Goal: Information Seeking & Learning: Find specific page/section

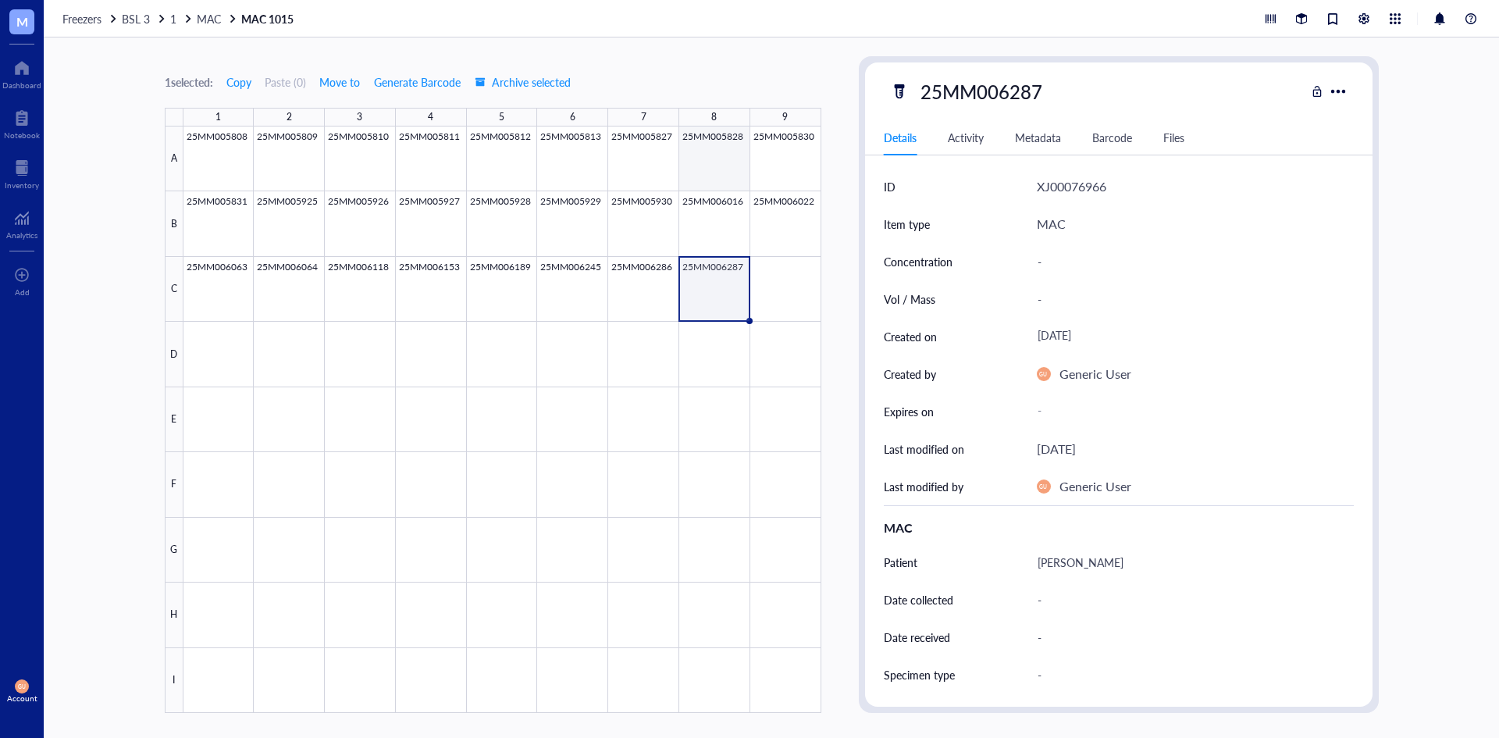
scroll to position [234, 0]
click at [205, 20] on span "MAC" at bounding box center [209, 19] width 24 height 16
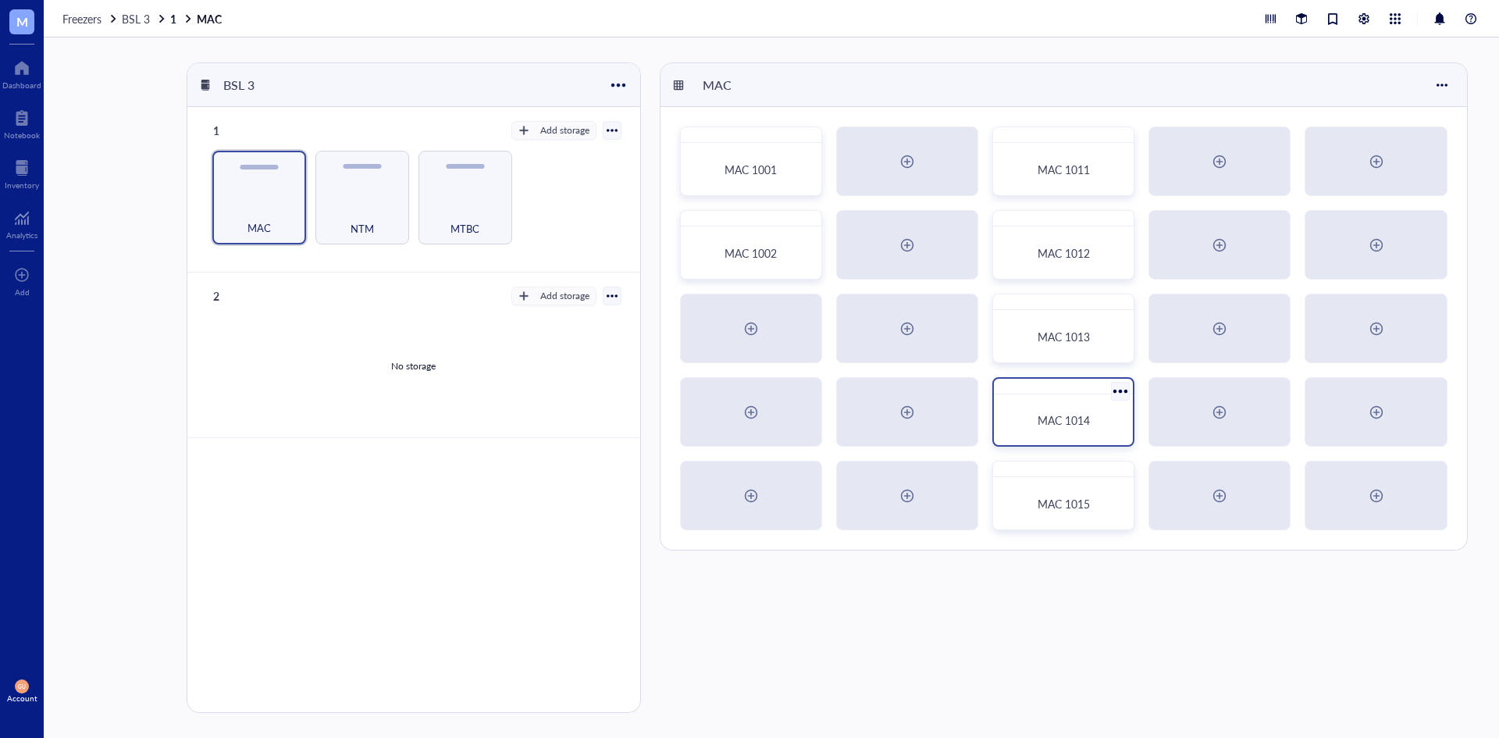
click at [1069, 396] on div "MAC 1014" at bounding box center [1063, 411] width 142 height 69
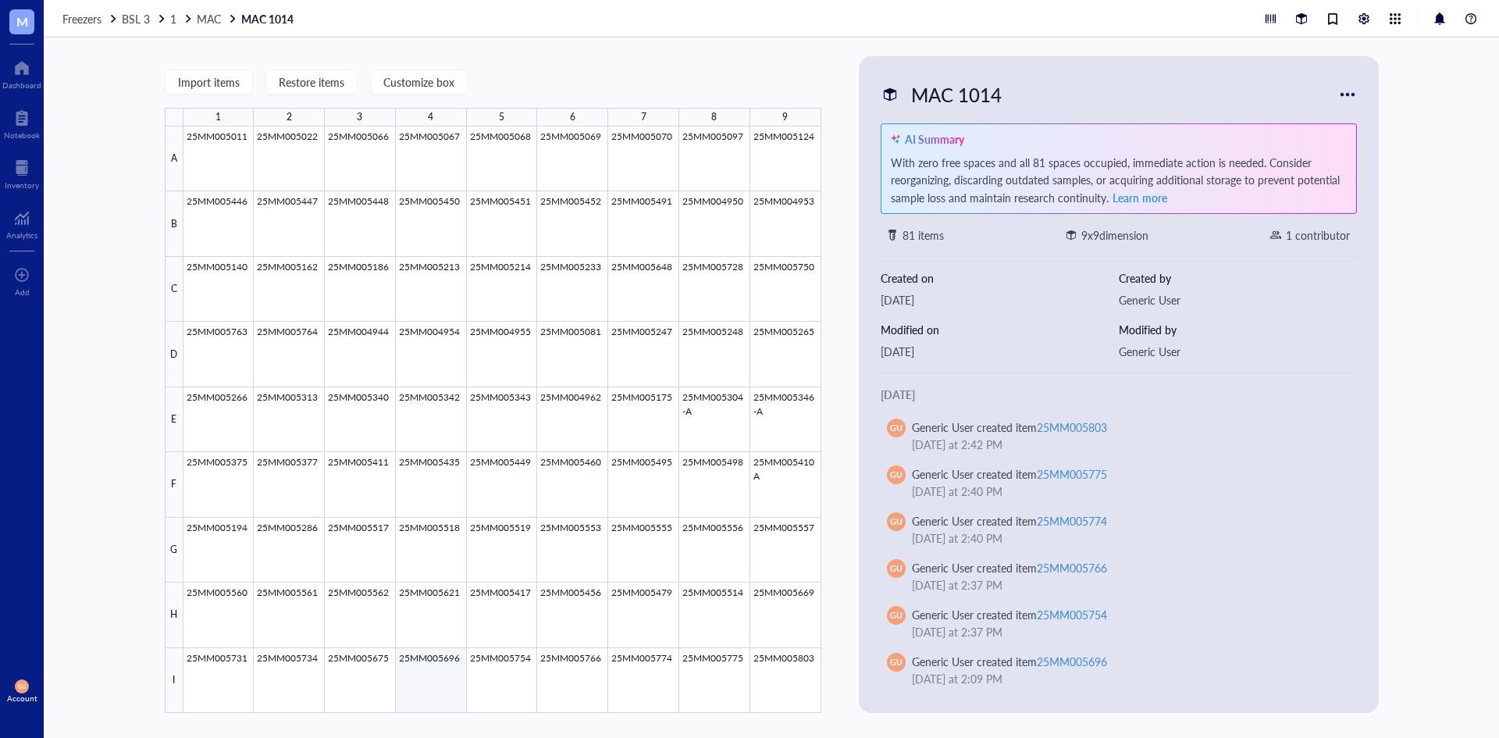
click at [365, 681] on div at bounding box center [502, 419] width 638 height 586
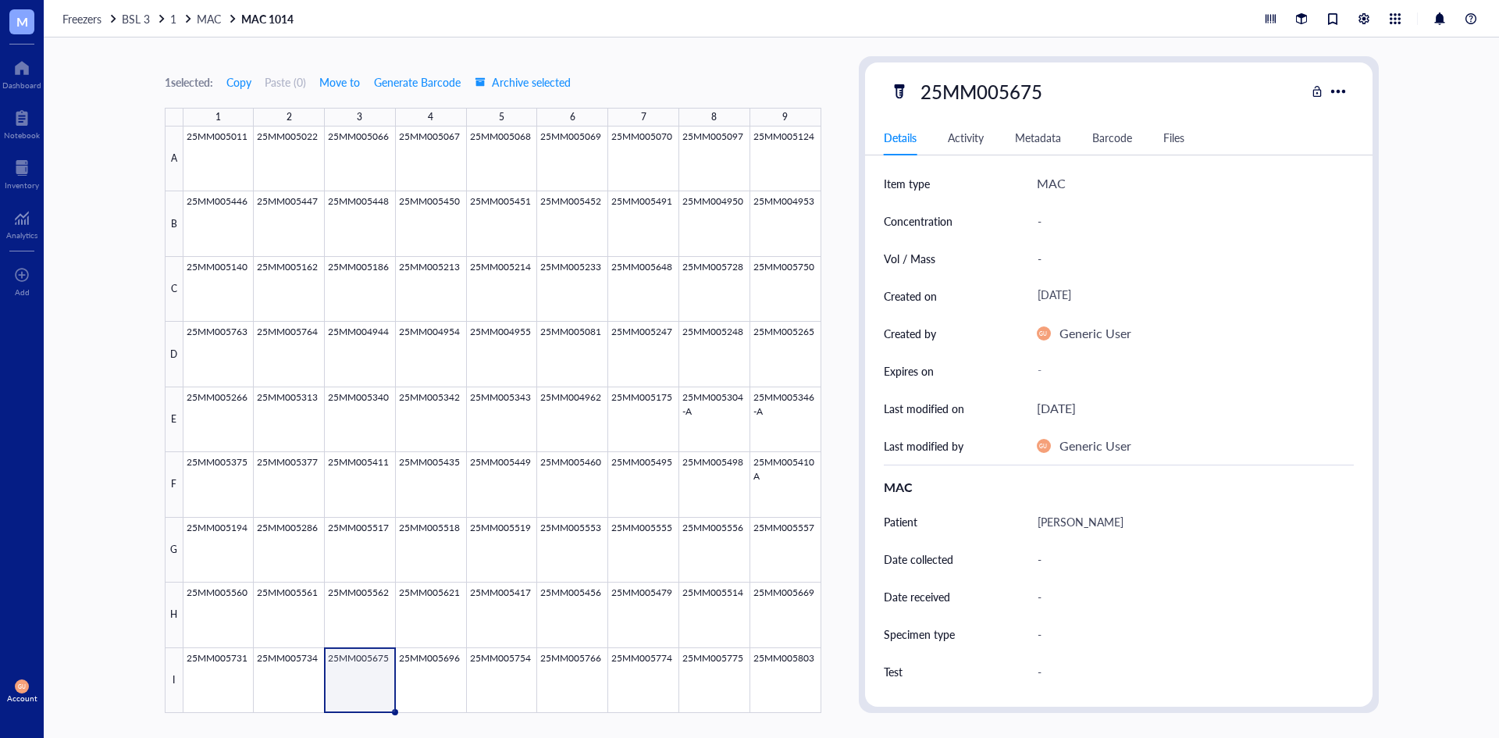
scroll to position [78, 0]
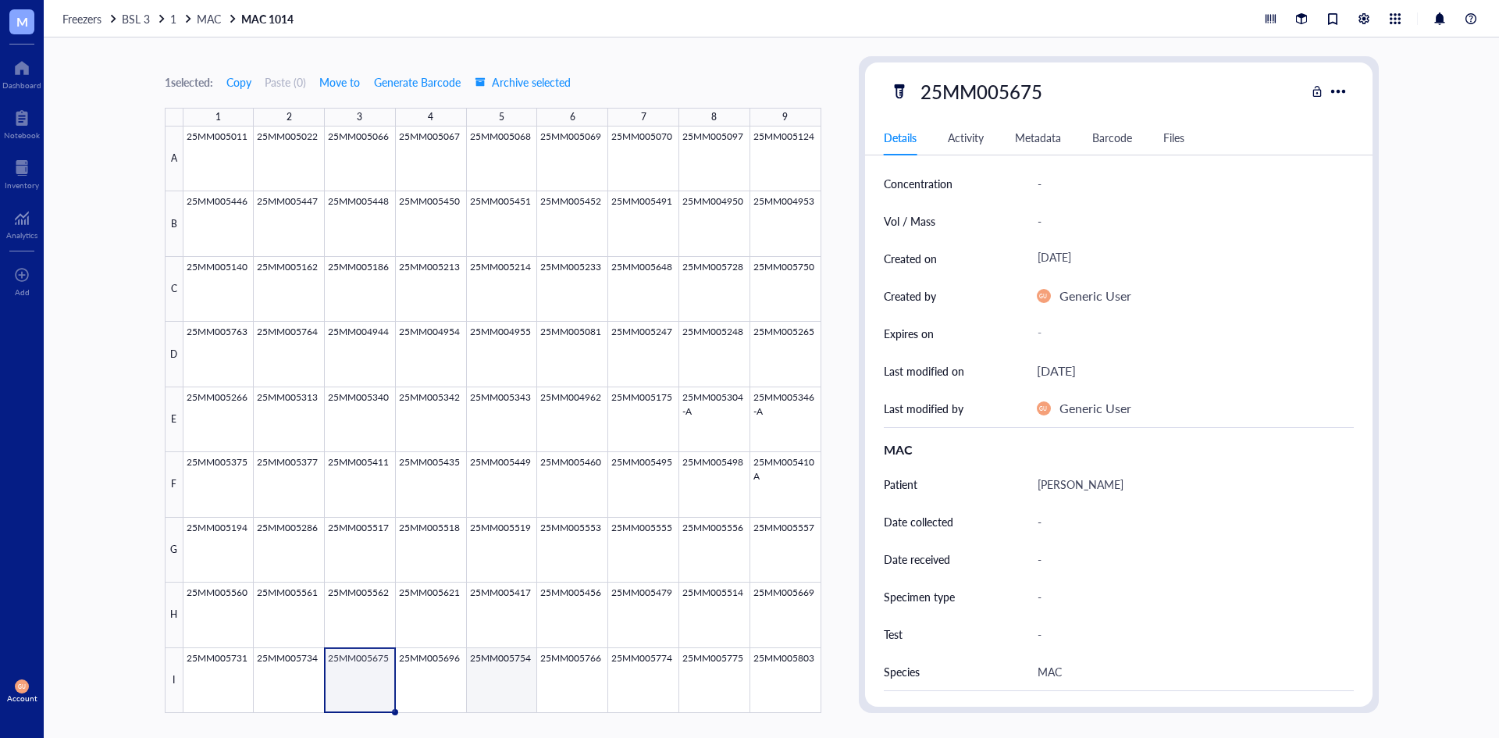
click at [417, 695] on div at bounding box center [502, 419] width 638 height 586
click at [566, 163] on div at bounding box center [502, 419] width 638 height 586
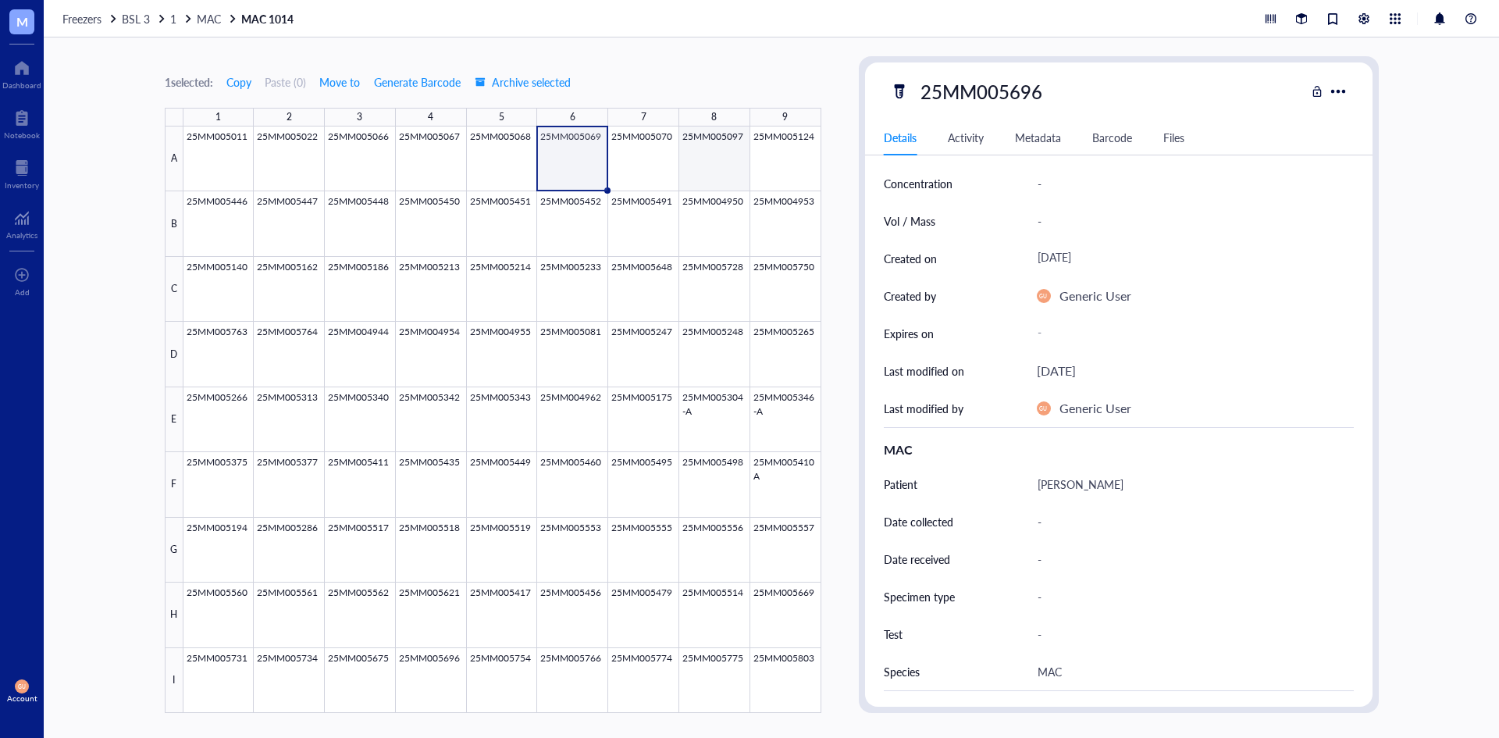
click at [701, 149] on div at bounding box center [502, 419] width 638 height 586
click at [202, 24] on span "MAC" at bounding box center [209, 19] width 24 height 16
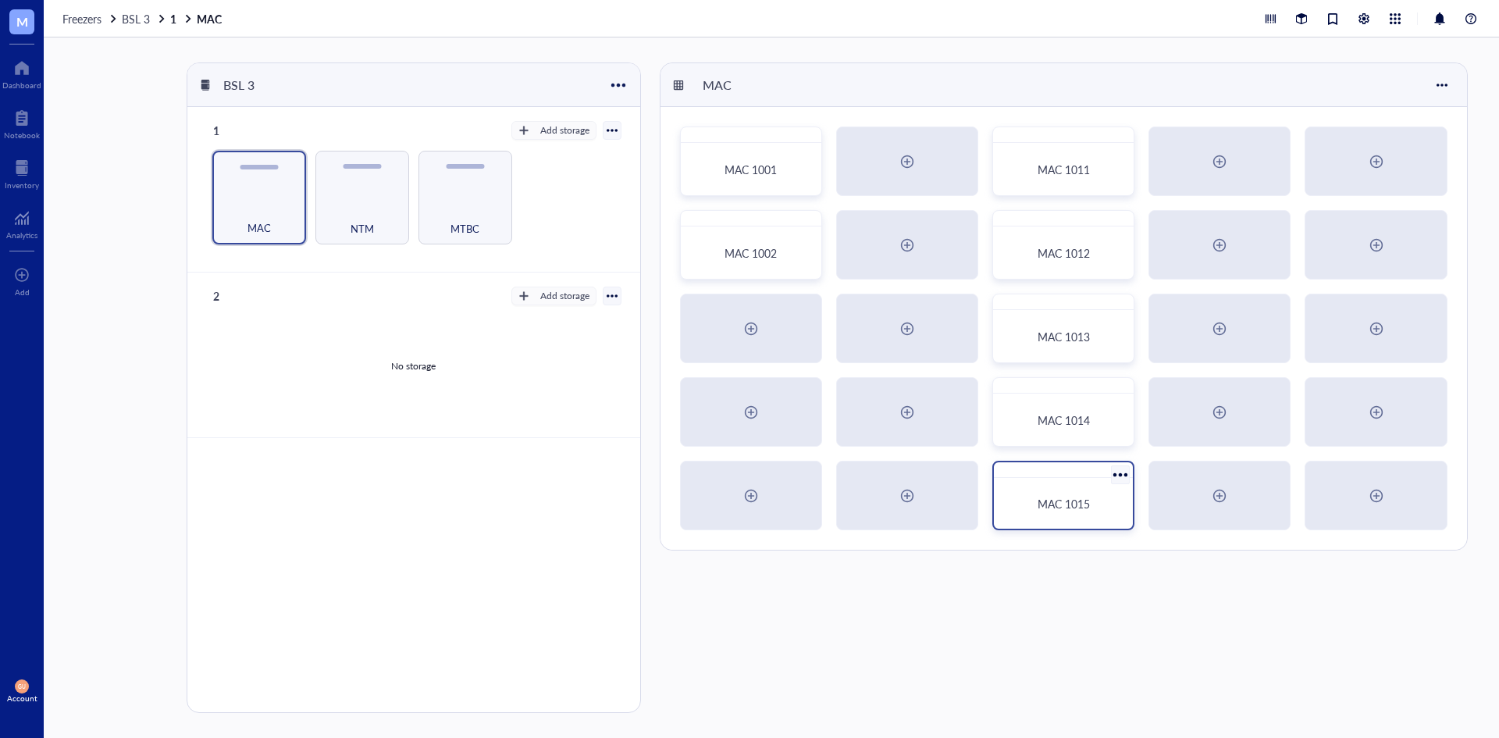
click at [1051, 479] on div "MAC 1015" at bounding box center [1063, 495] width 142 height 69
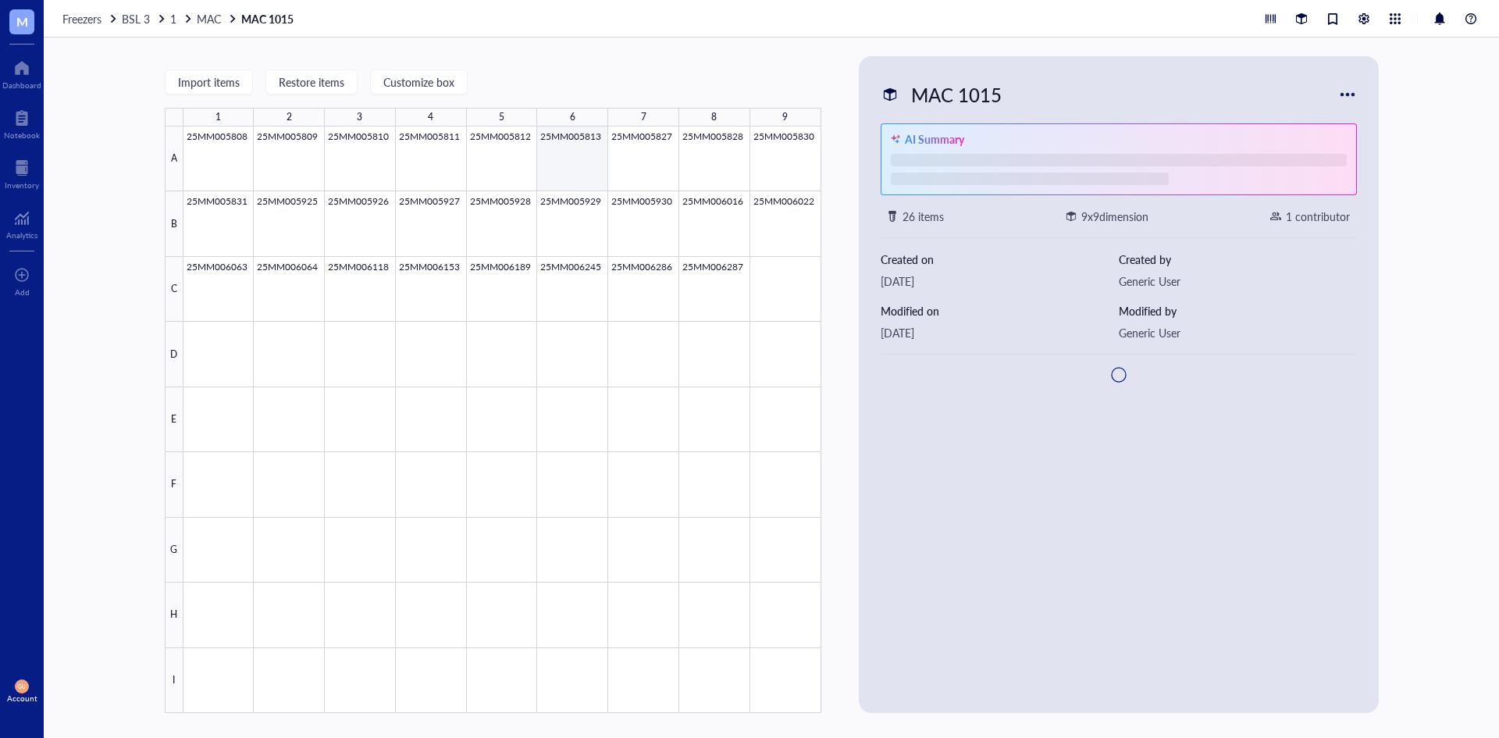
click at [586, 171] on div at bounding box center [502, 419] width 638 height 586
